Goal: Information Seeking & Learning: Learn about a topic

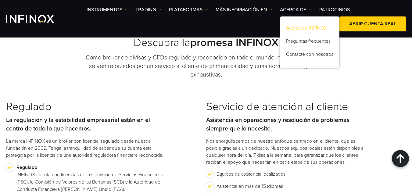
click at [308, 27] on link "Acerca de INFINOX" at bounding box center [309, 29] width 59 height 13
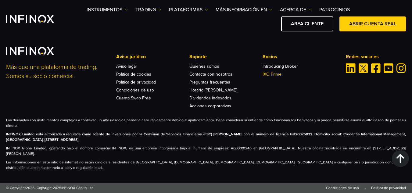
scroll to position [2450, 0]
click at [132, 69] on link "Aviso legal" at bounding box center [126, 66] width 20 height 5
